Goal: Task Accomplishment & Management: Manage account settings

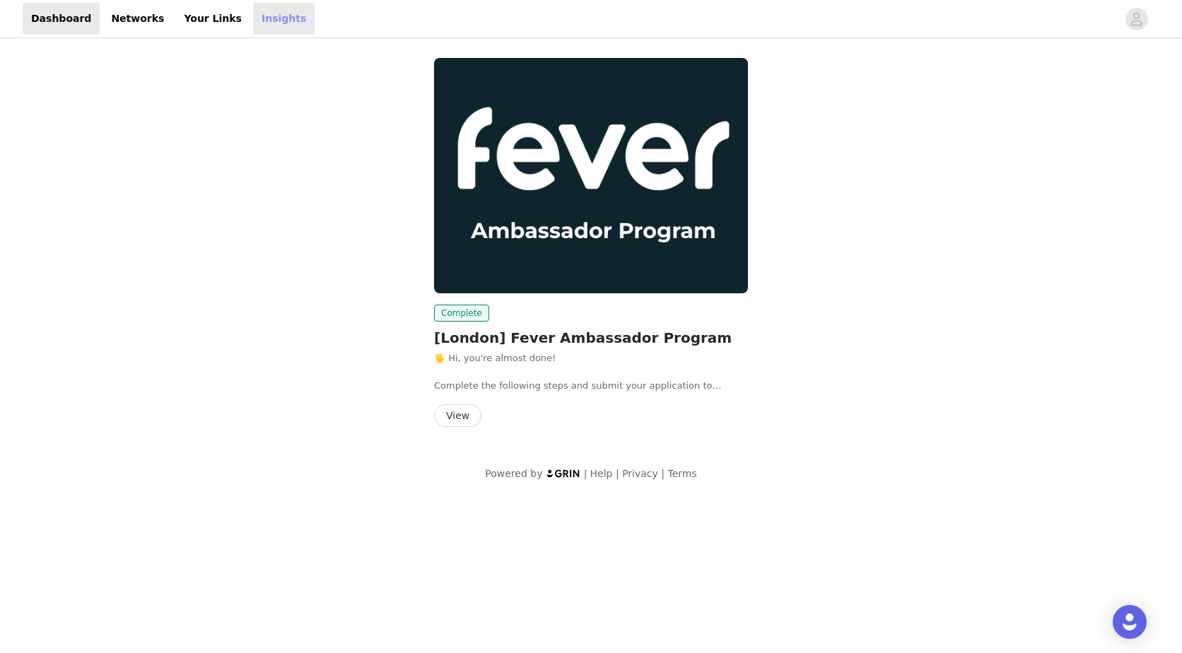
click at [253, 23] on link "Insights" at bounding box center [283, 19] width 61 height 32
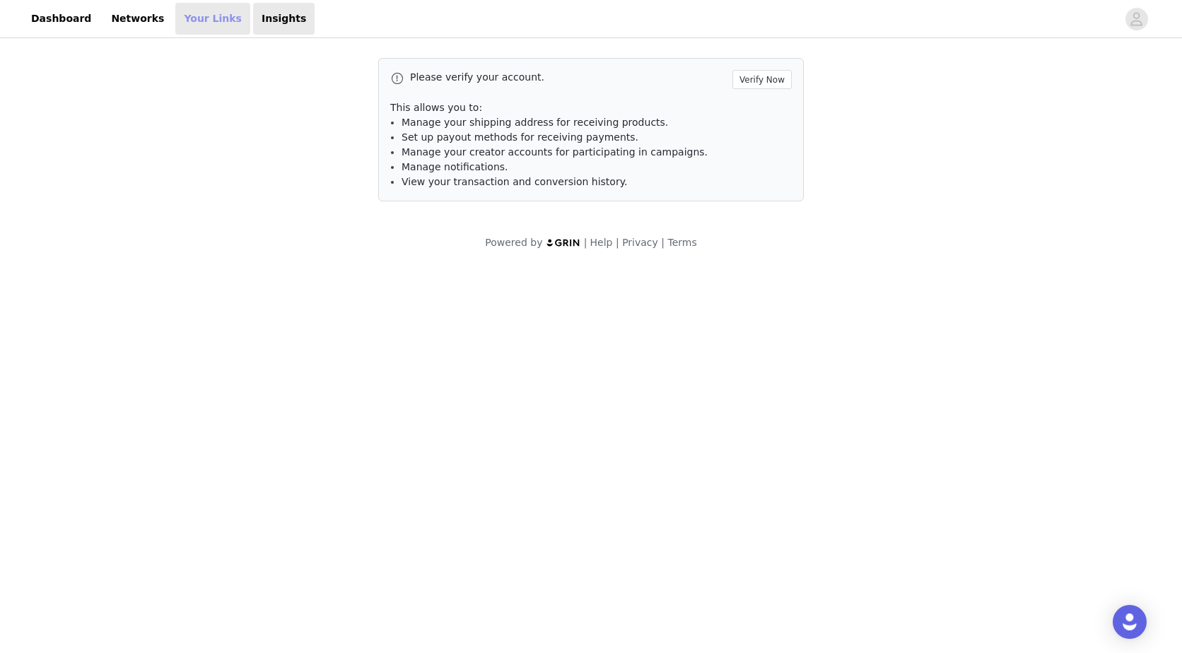
click at [192, 22] on link "Your Links" at bounding box center [212, 19] width 75 height 32
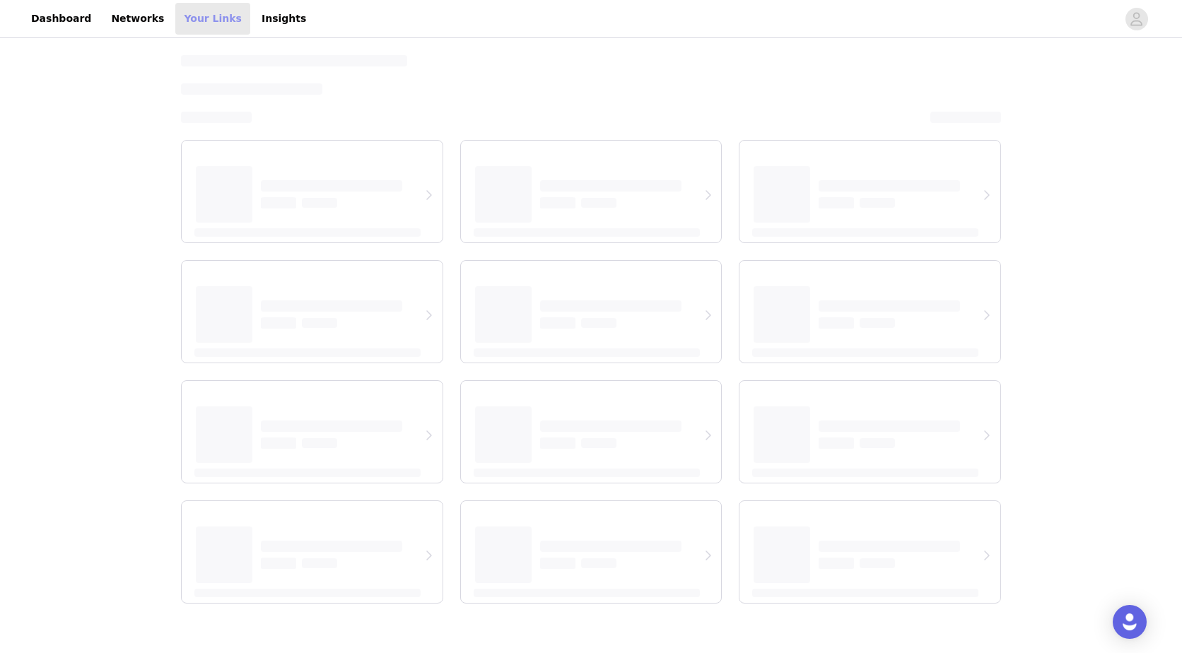
select select "12"
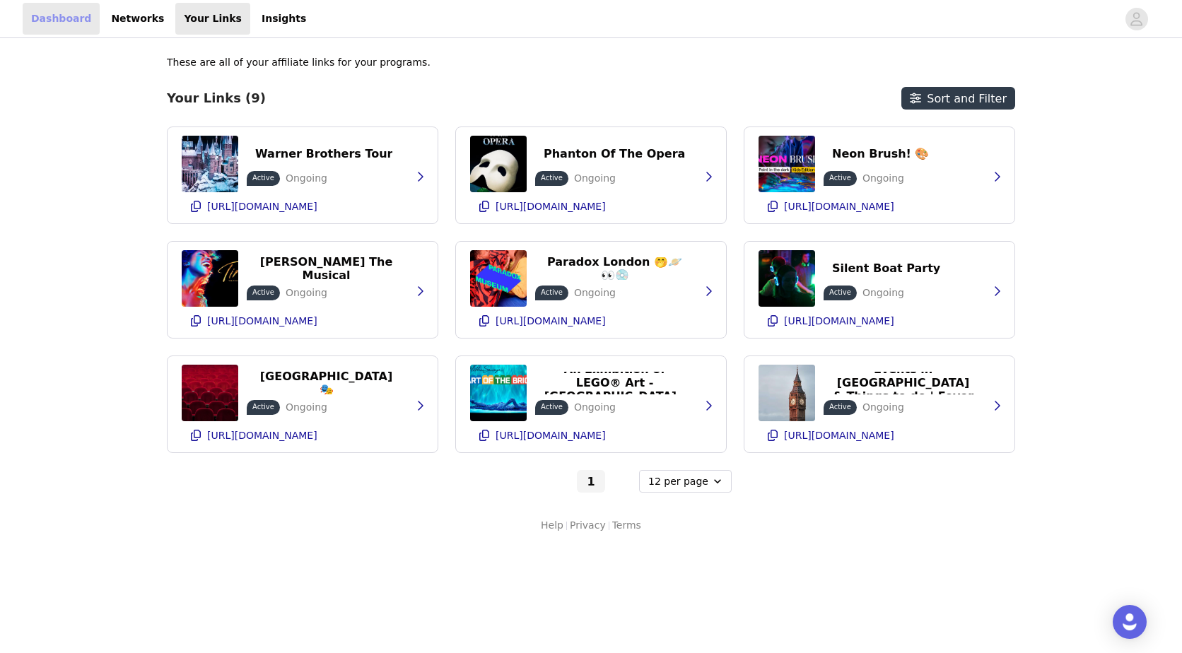
click at [69, 4] on link "Dashboard" at bounding box center [61, 19] width 77 height 32
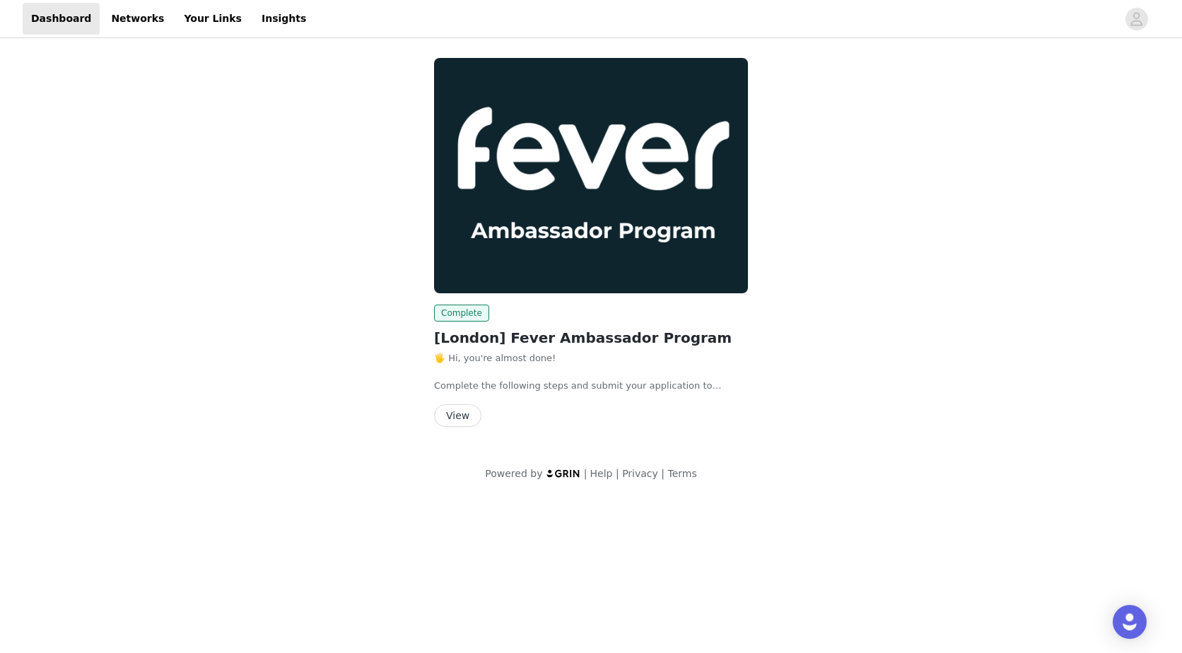
click at [470, 419] on button "View" at bounding box center [457, 415] width 47 height 23
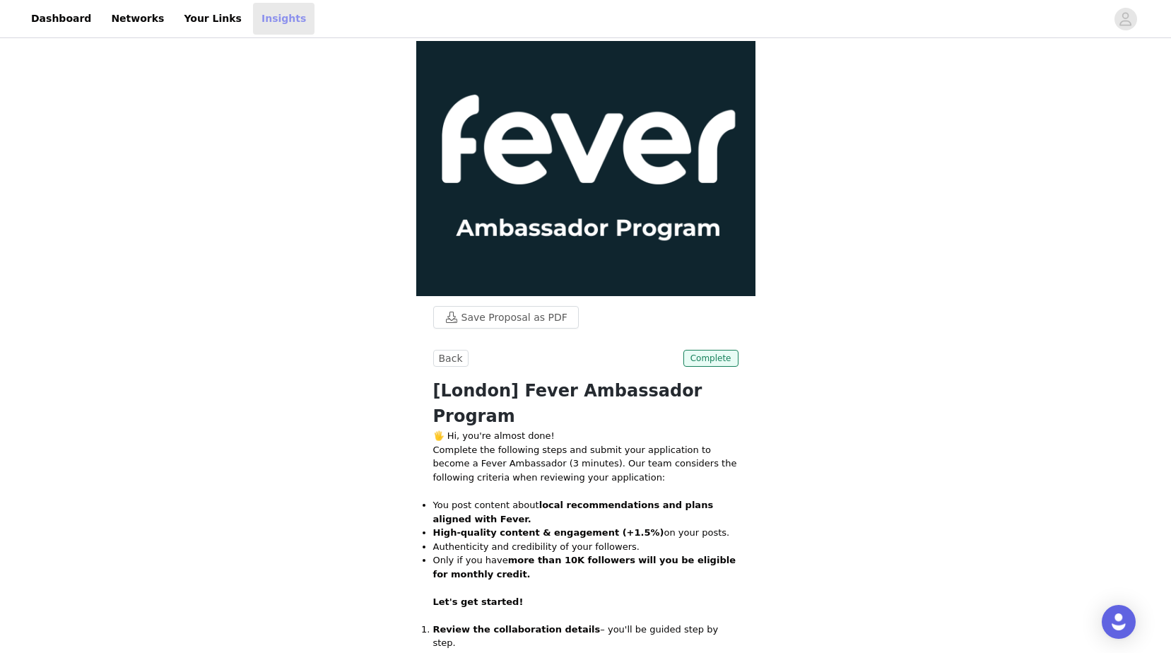
click at [253, 16] on link "Insights" at bounding box center [283, 19] width 61 height 32
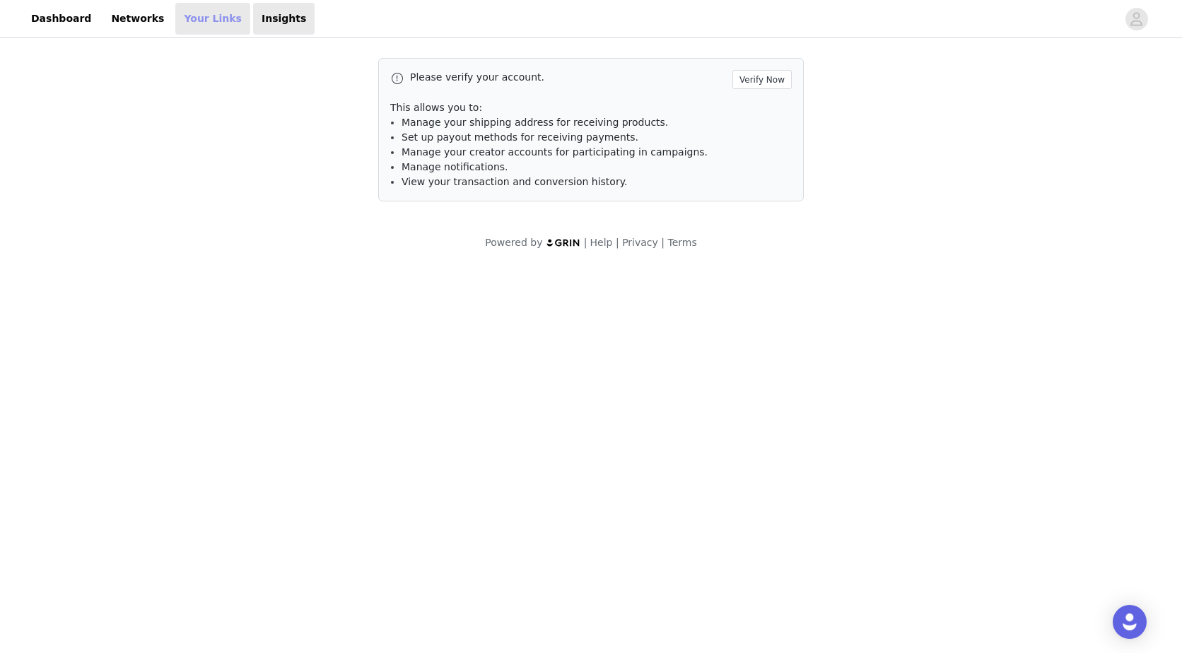
click at [197, 23] on link "Your Links" at bounding box center [212, 19] width 75 height 32
select select "12"
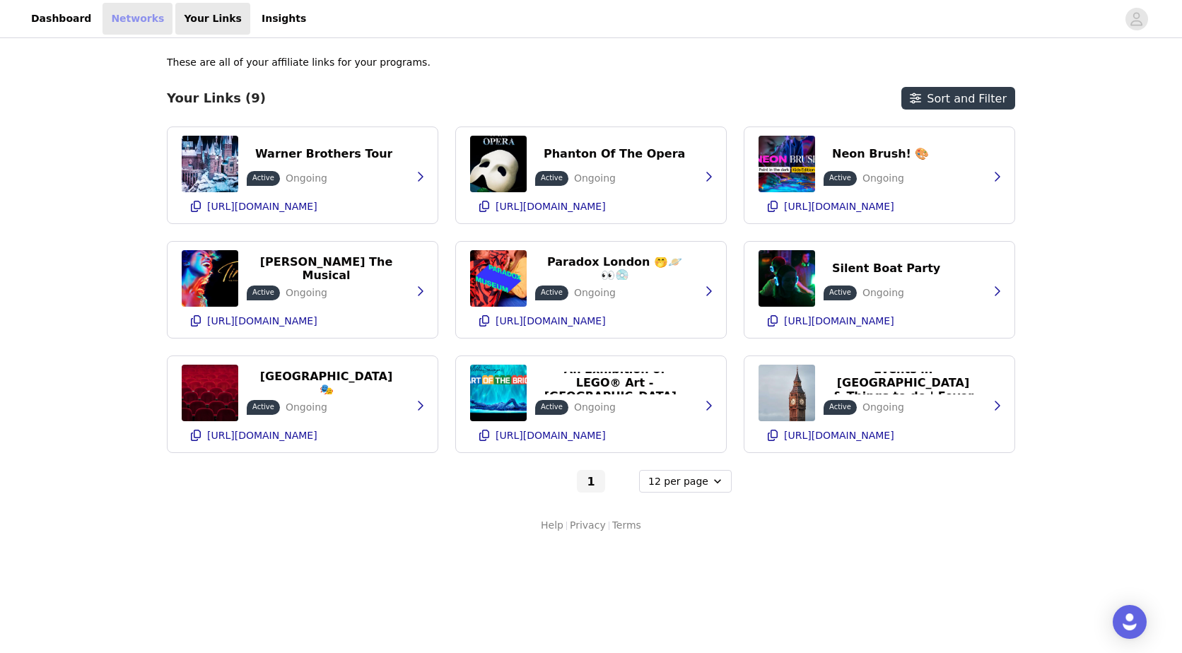
click at [131, 18] on link "Networks" at bounding box center [137, 19] width 70 height 32
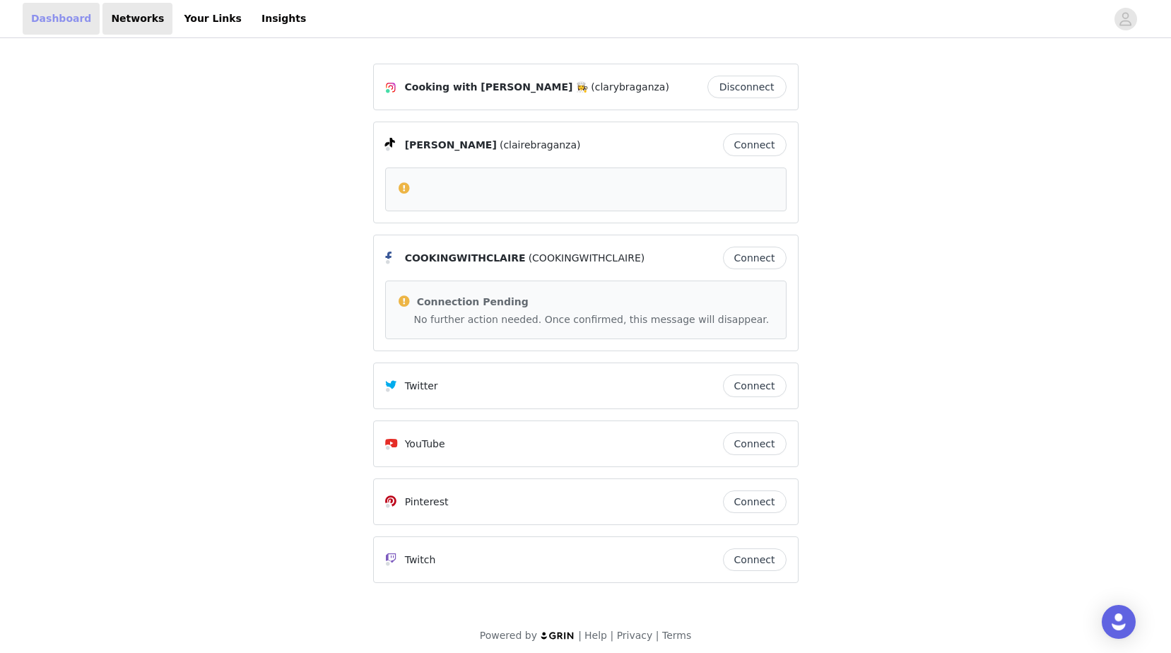
click at [61, 21] on link "Dashboard" at bounding box center [61, 19] width 77 height 32
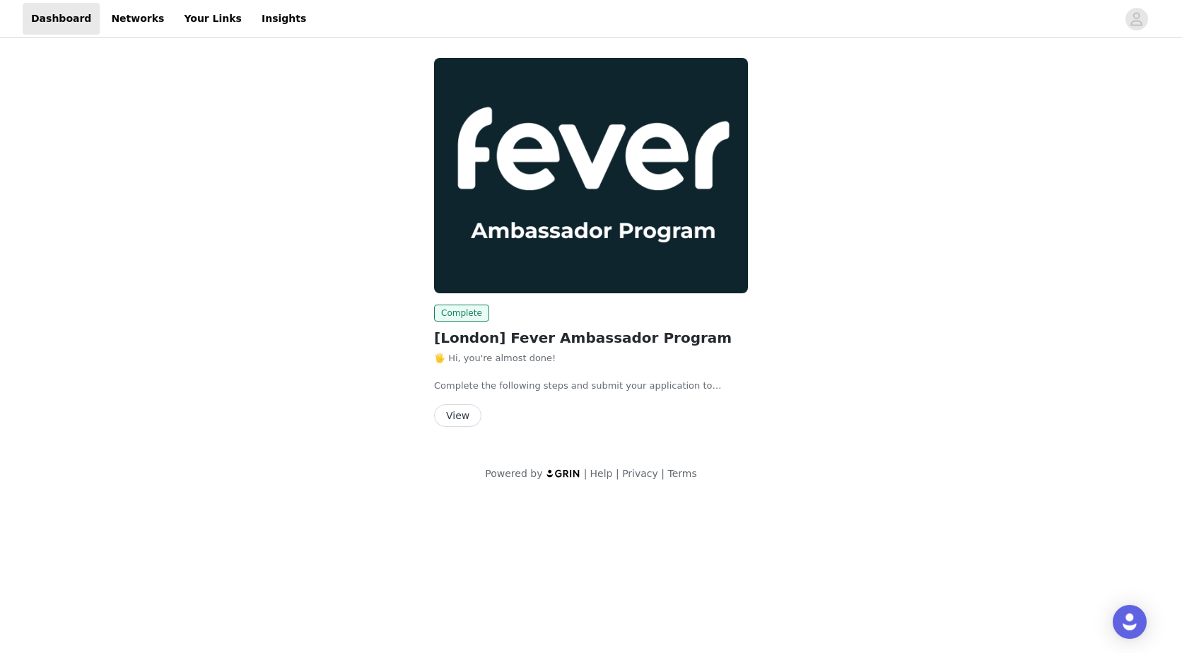
click at [465, 421] on button "View" at bounding box center [457, 415] width 47 height 23
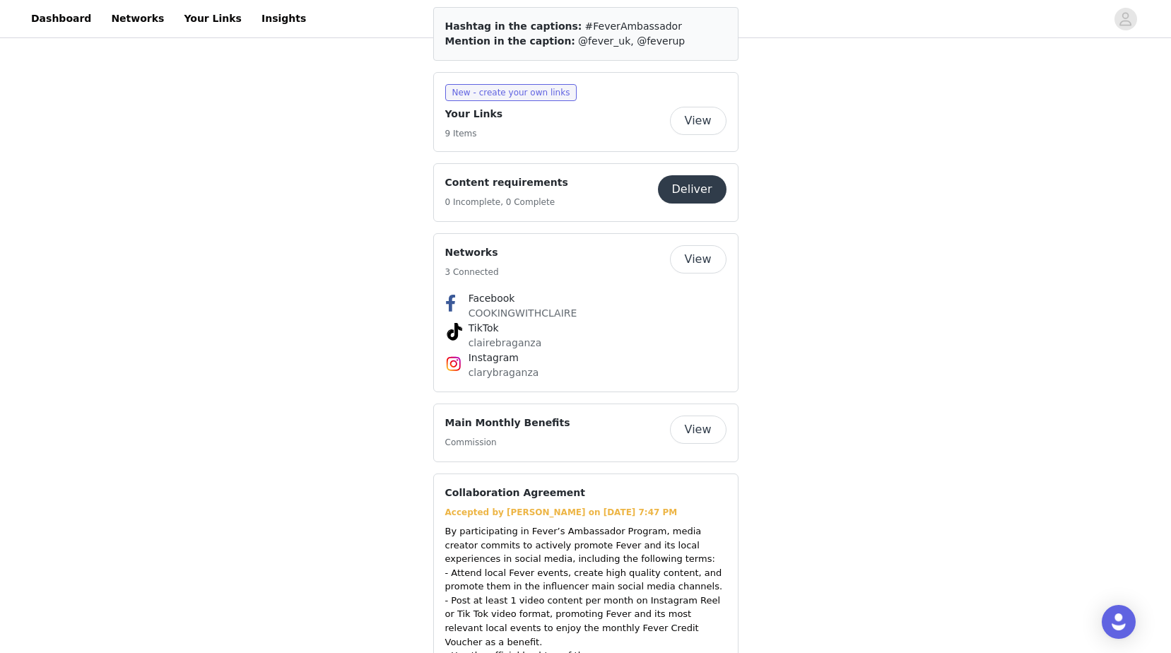
scroll to position [829, 0]
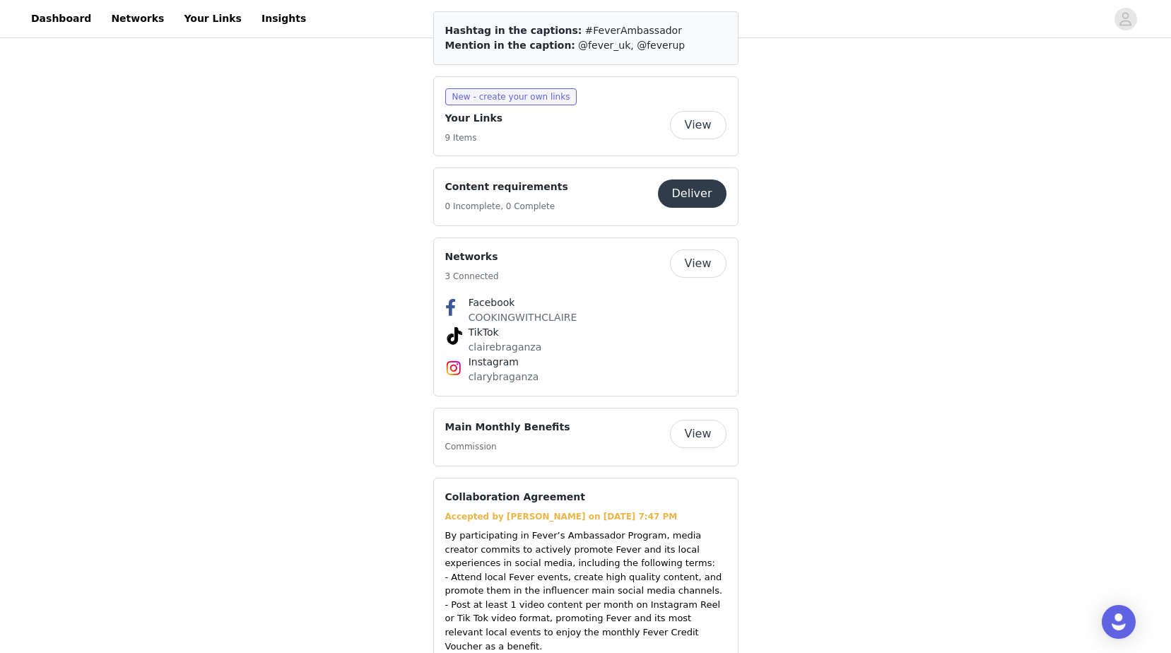
click at [703, 420] on button "View" at bounding box center [698, 434] width 57 height 28
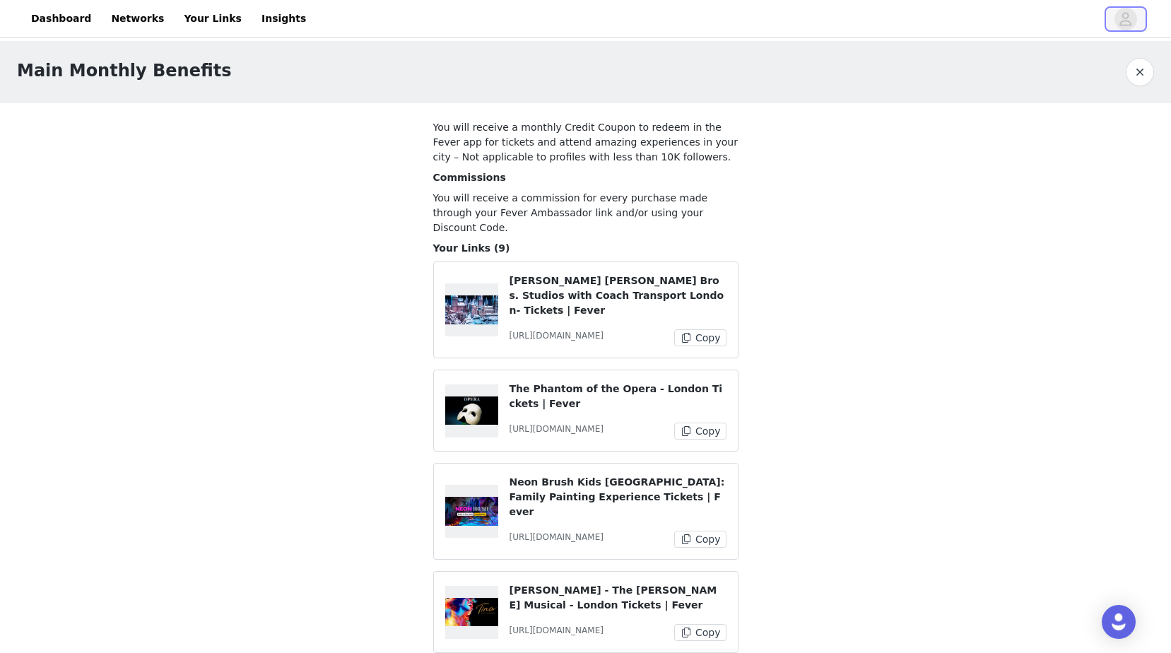
click at [1132, 13] on icon "avatar" at bounding box center [1125, 19] width 13 height 23
